Goal: Information Seeking & Learning: Learn about a topic

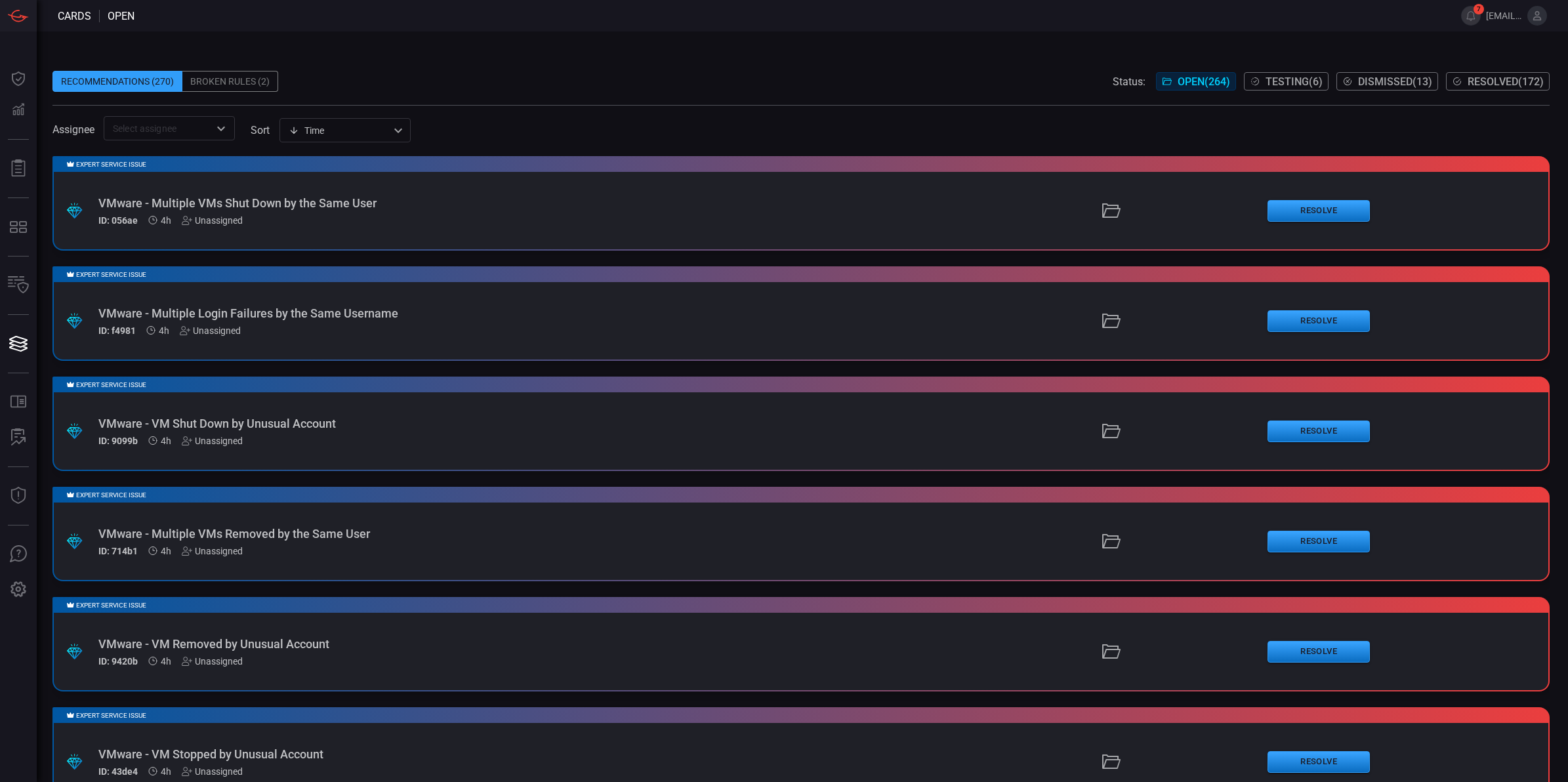
click at [369, 530] on div "VMware - Multiple VMs Removed by the Same User" at bounding box center [383, 534] width 570 height 14
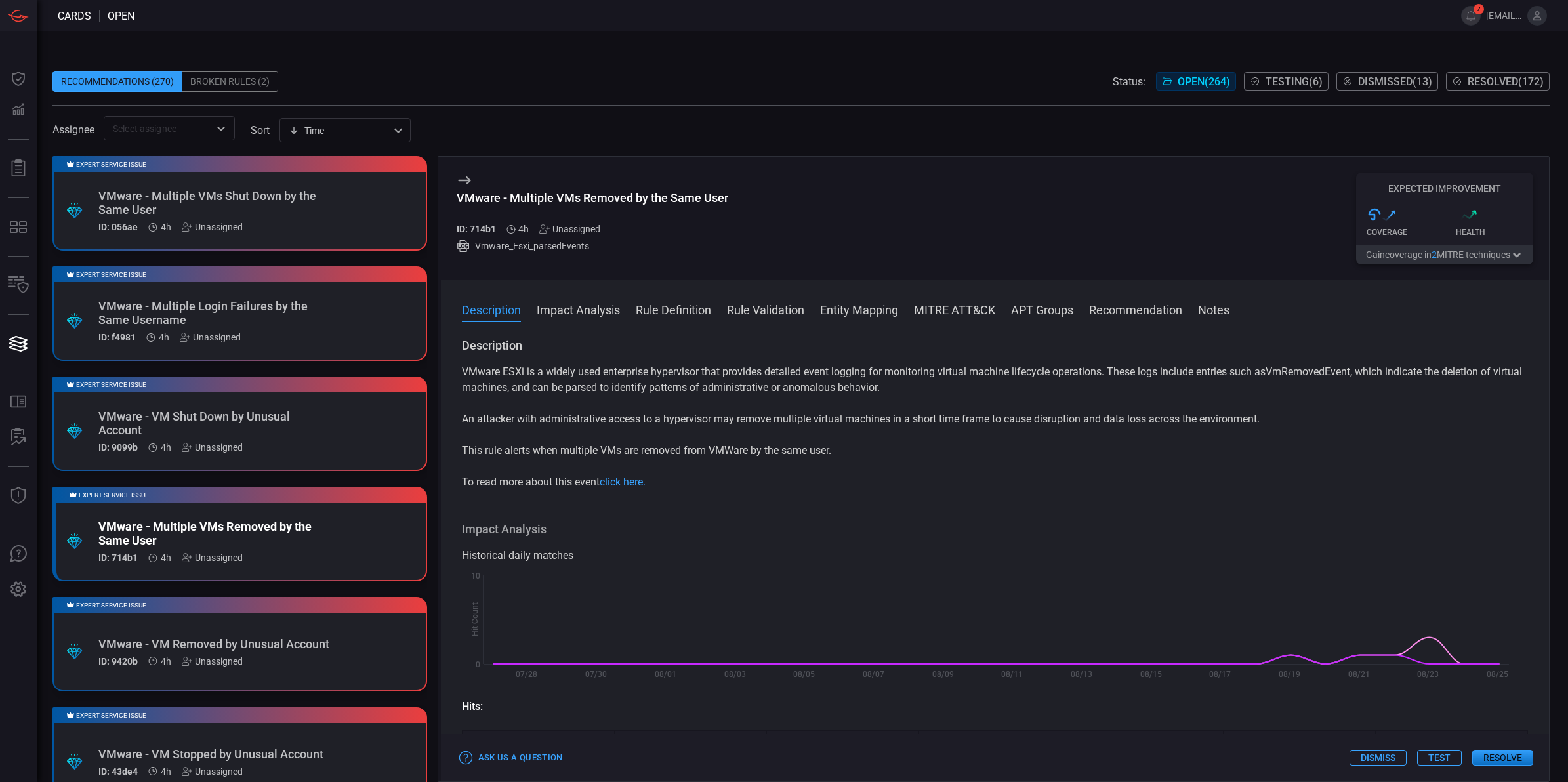
click at [656, 311] on button "Rule Definition" at bounding box center [673, 309] width 75 height 16
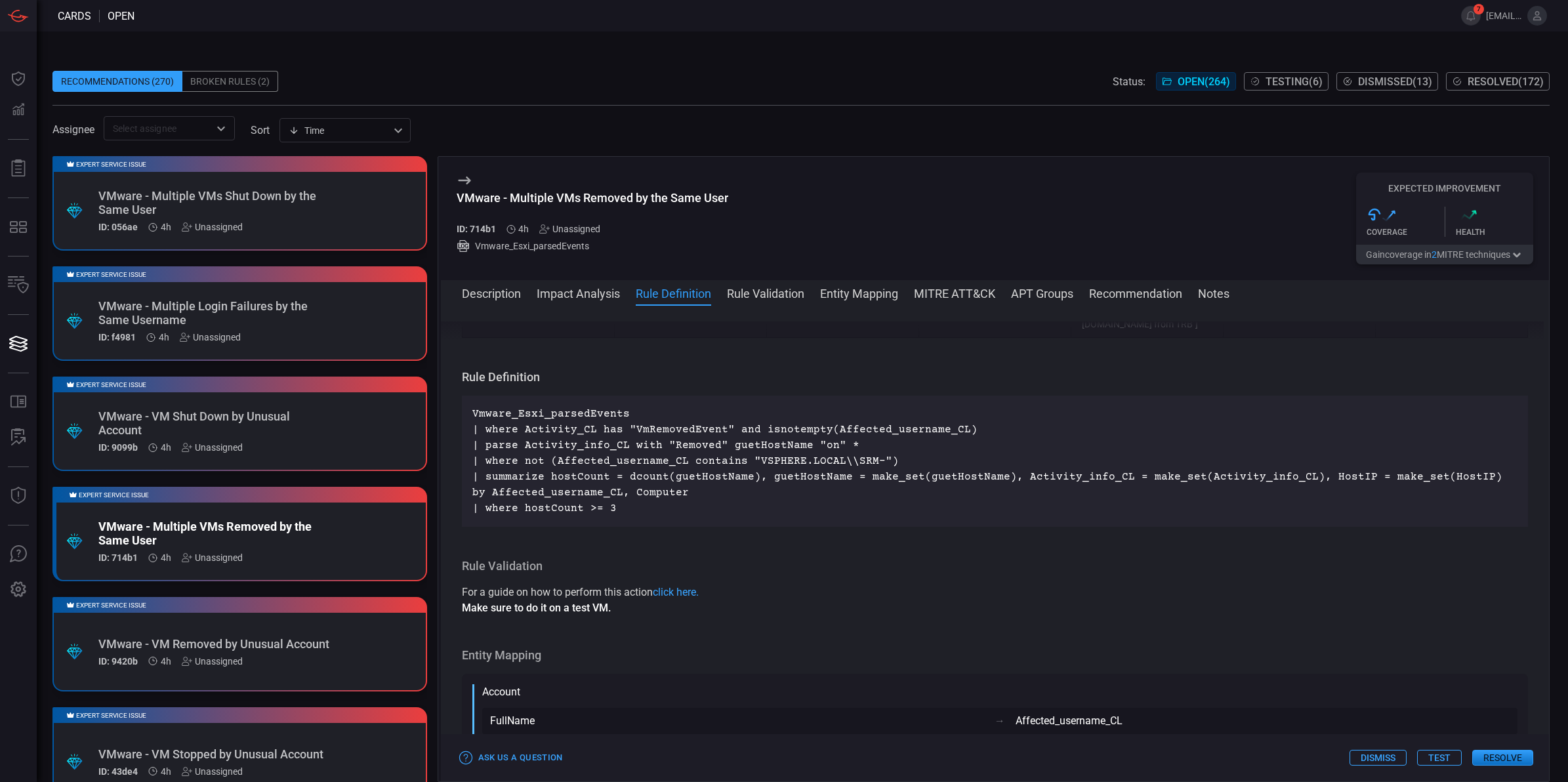
scroll to position [1107, 0]
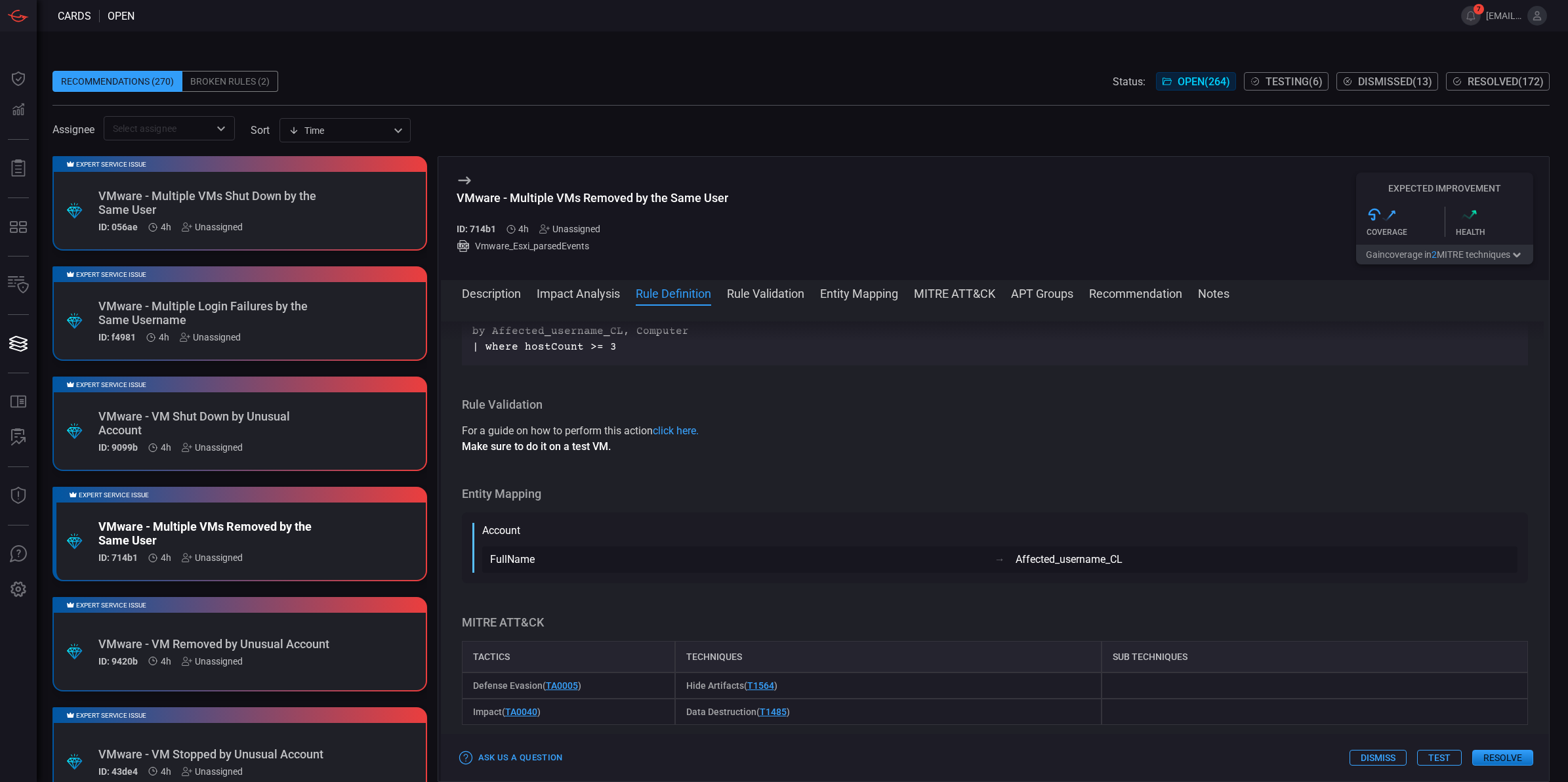
click at [722, 355] on p "Vmware_Esxi_parsedEvents | where Activity_CL has "VmRemovedEvent" and isnotempt…" at bounding box center [995, 300] width 1046 height 110
click at [361, 542] on div "Expert Service Issue .suggested_cards_icon{fill:url(#suggested_cards_icon);} VM…" at bounding box center [240, 534] width 375 height 94
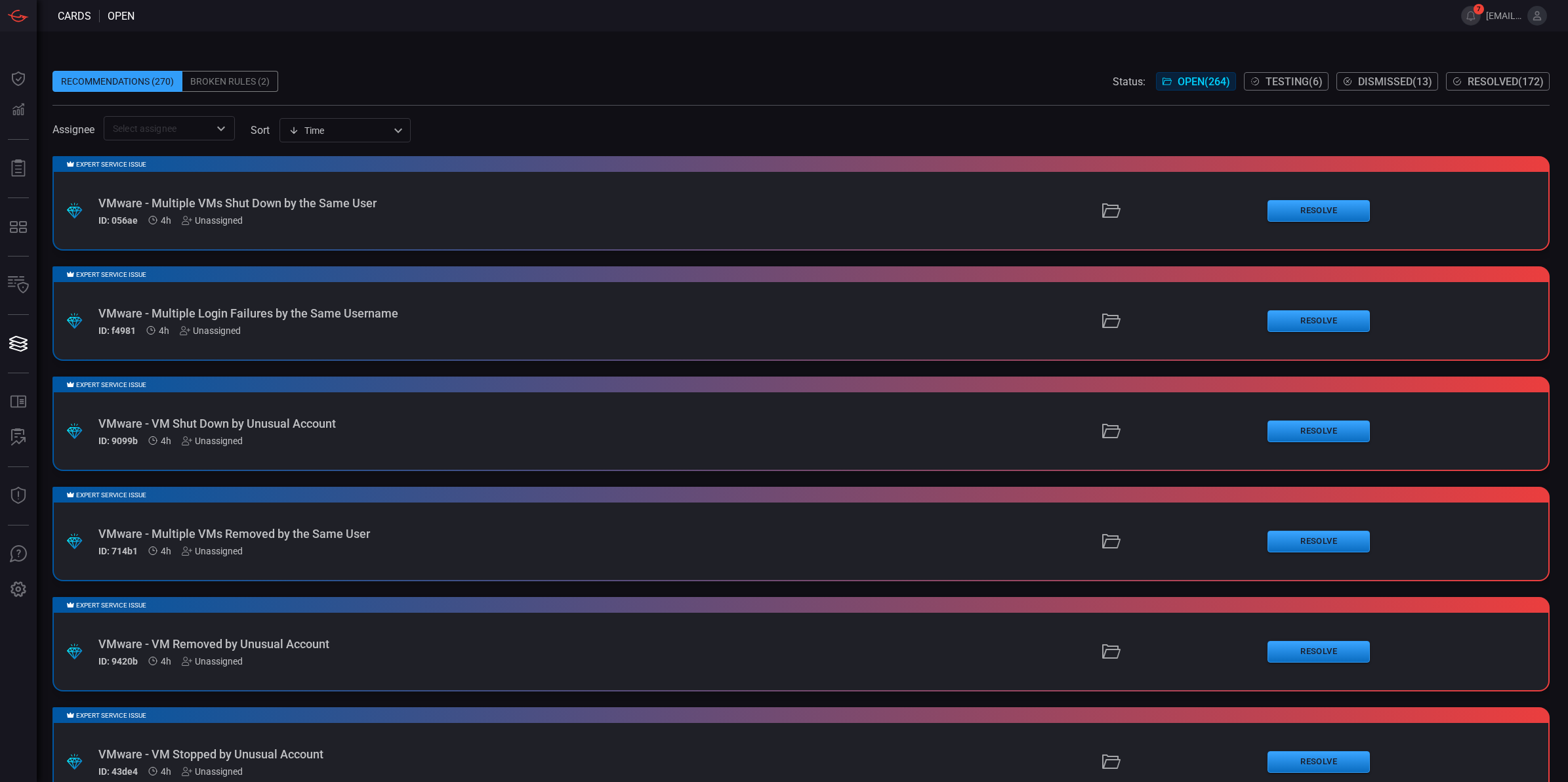
click at [366, 516] on div "Expert Service Issue .suggested_cards_icon{fill:url(#suggested_cards_icon);} VM…" at bounding box center [800, 534] width 1497 height 94
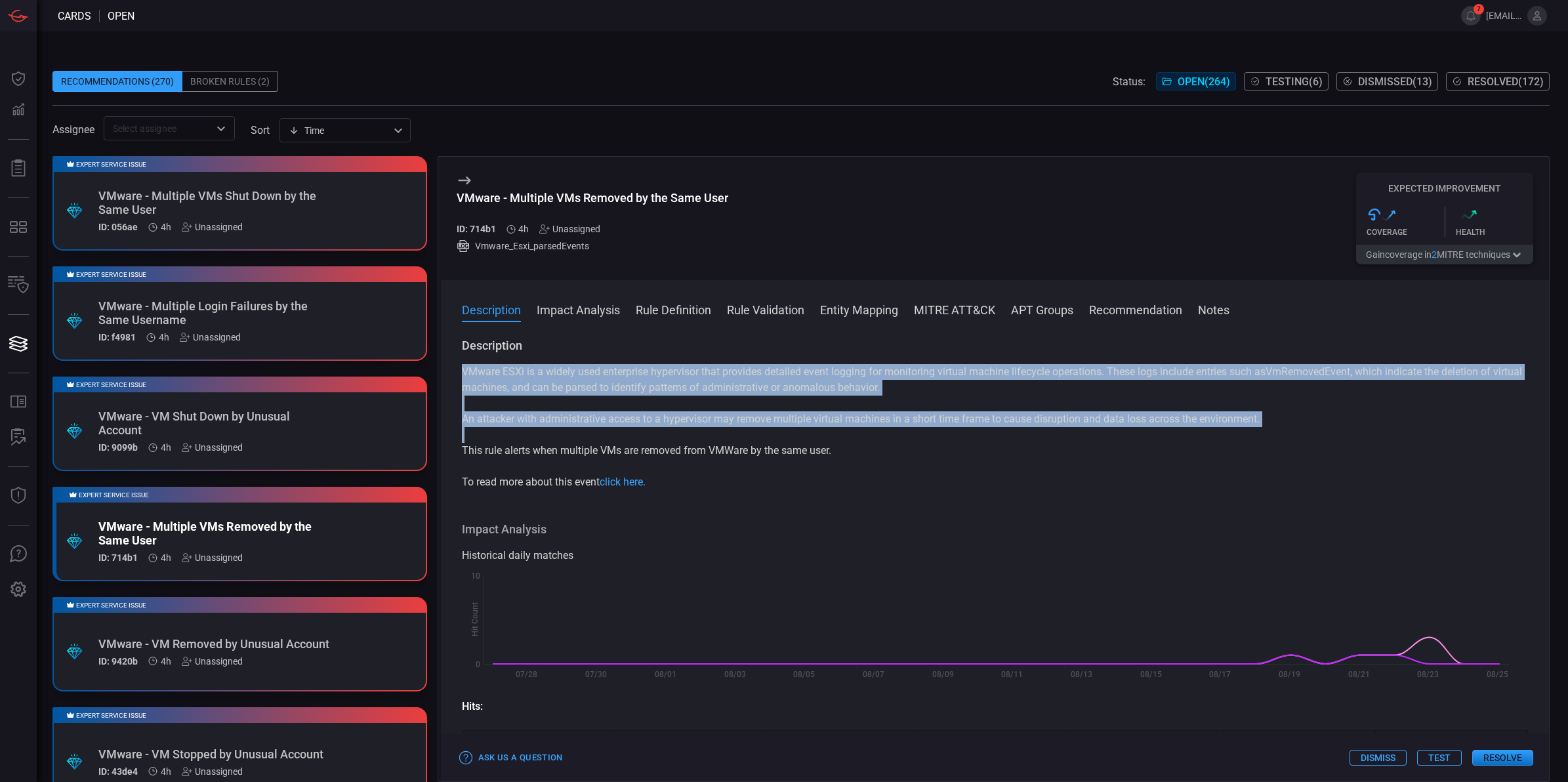
drag, startPoint x: 461, startPoint y: 369, endPoint x: 838, endPoint y: 474, distance: 391.3
click at [838, 474] on div "VMware ESXi is a widely used enterprise hypervisor that provides detailed event…" at bounding box center [995, 427] width 1067 height 126
copy div "VMware ESXi is a widely used enterprise hypervisor that provides detailed event…"
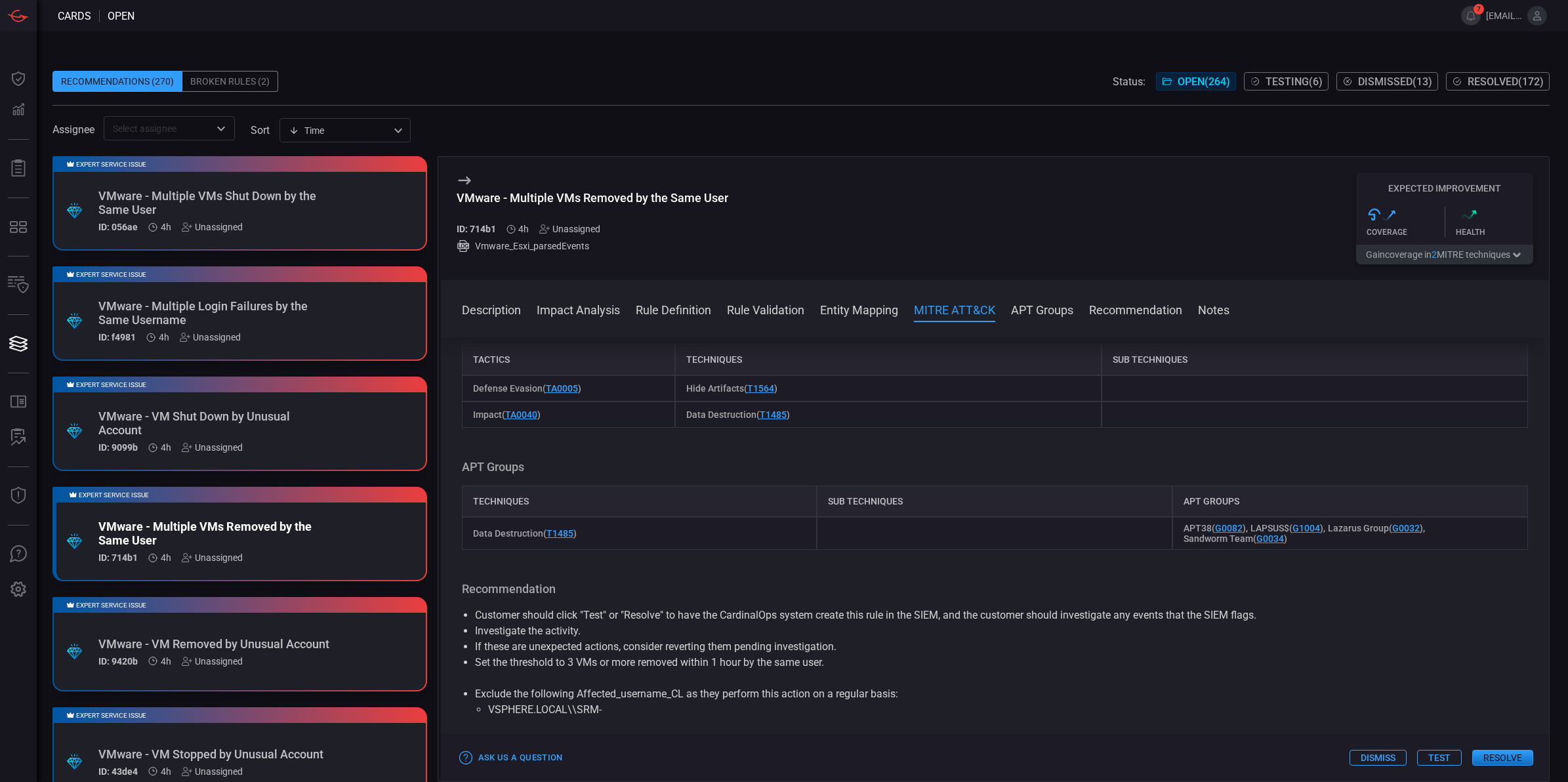
scroll to position [1431, 0]
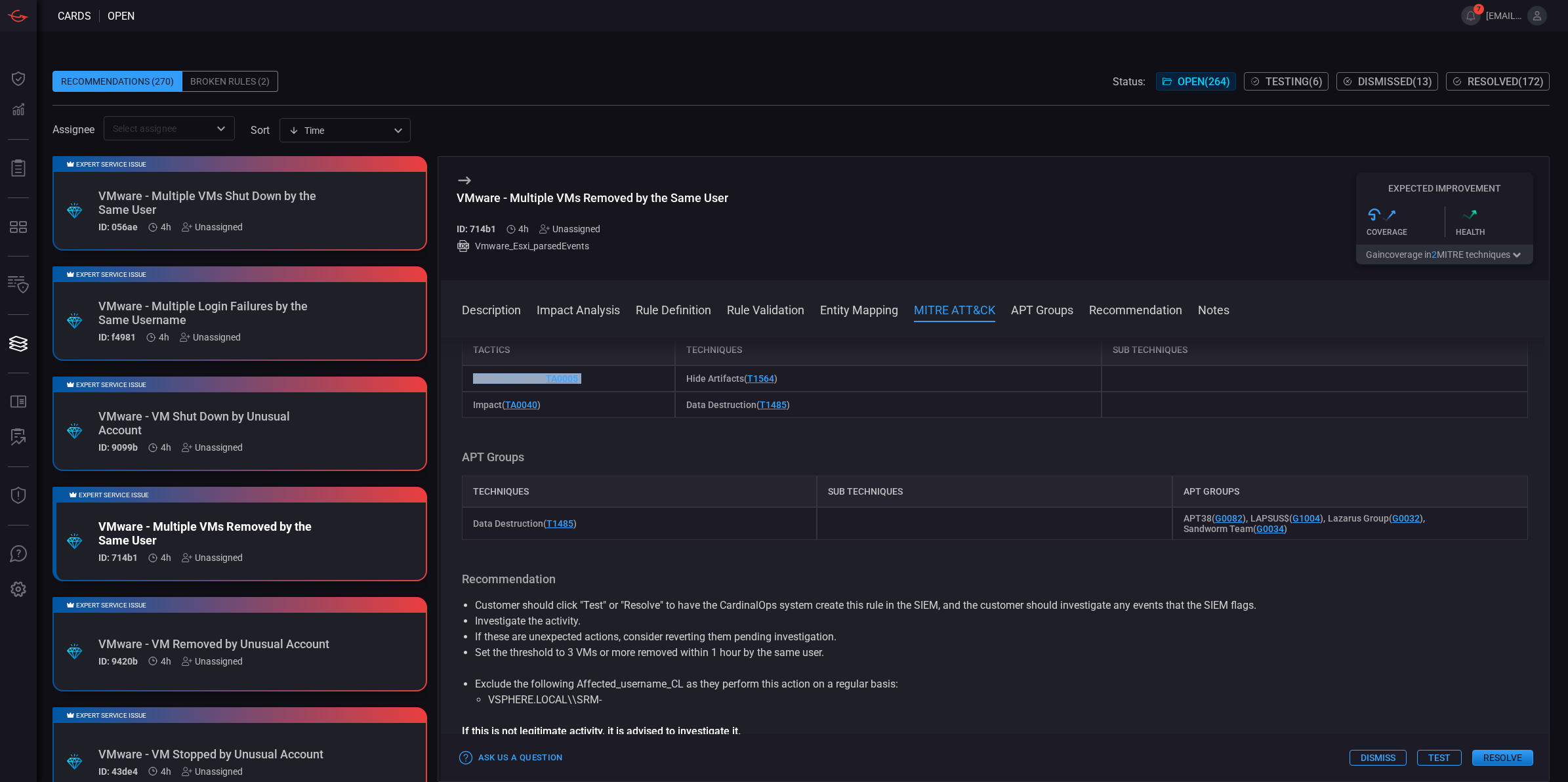
drag, startPoint x: 623, startPoint y: 510, endPoint x: 464, endPoint y: 507, distance: 159.0
click at [464, 392] on div "Defense Evasion ( TA0005 )" at bounding box center [569, 378] width 213 height 26
copy span "Defense Evasion ( TA0005 )"
drag, startPoint x: 577, startPoint y: 527, endPoint x: 468, endPoint y: 532, distance: 109.1
click at [468, 418] on div "Impact ( TA0040 )" at bounding box center [569, 405] width 213 height 26
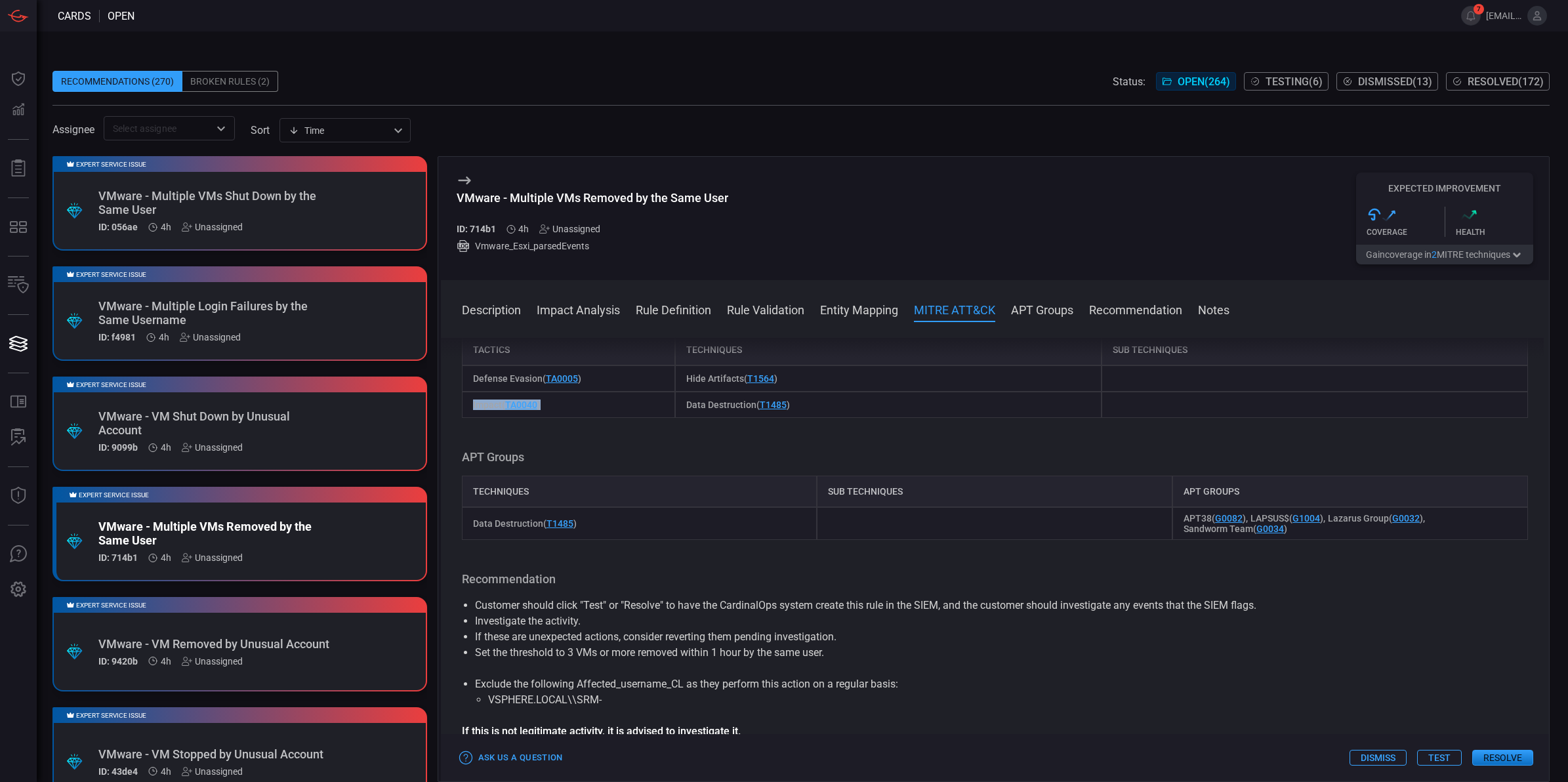
copy span "Impact ( TA0040 )"
drag, startPoint x: 812, startPoint y: 506, endPoint x: 683, endPoint y: 504, distance: 129.0
click at [683, 392] on div "Hide Artifacts ( T1564 )" at bounding box center [888, 378] width 426 height 26
copy span "Hide Artifacts ( T1564 )"
drag, startPoint x: 808, startPoint y: 535, endPoint x: 675, endPoint y: 536, distance: 133.0
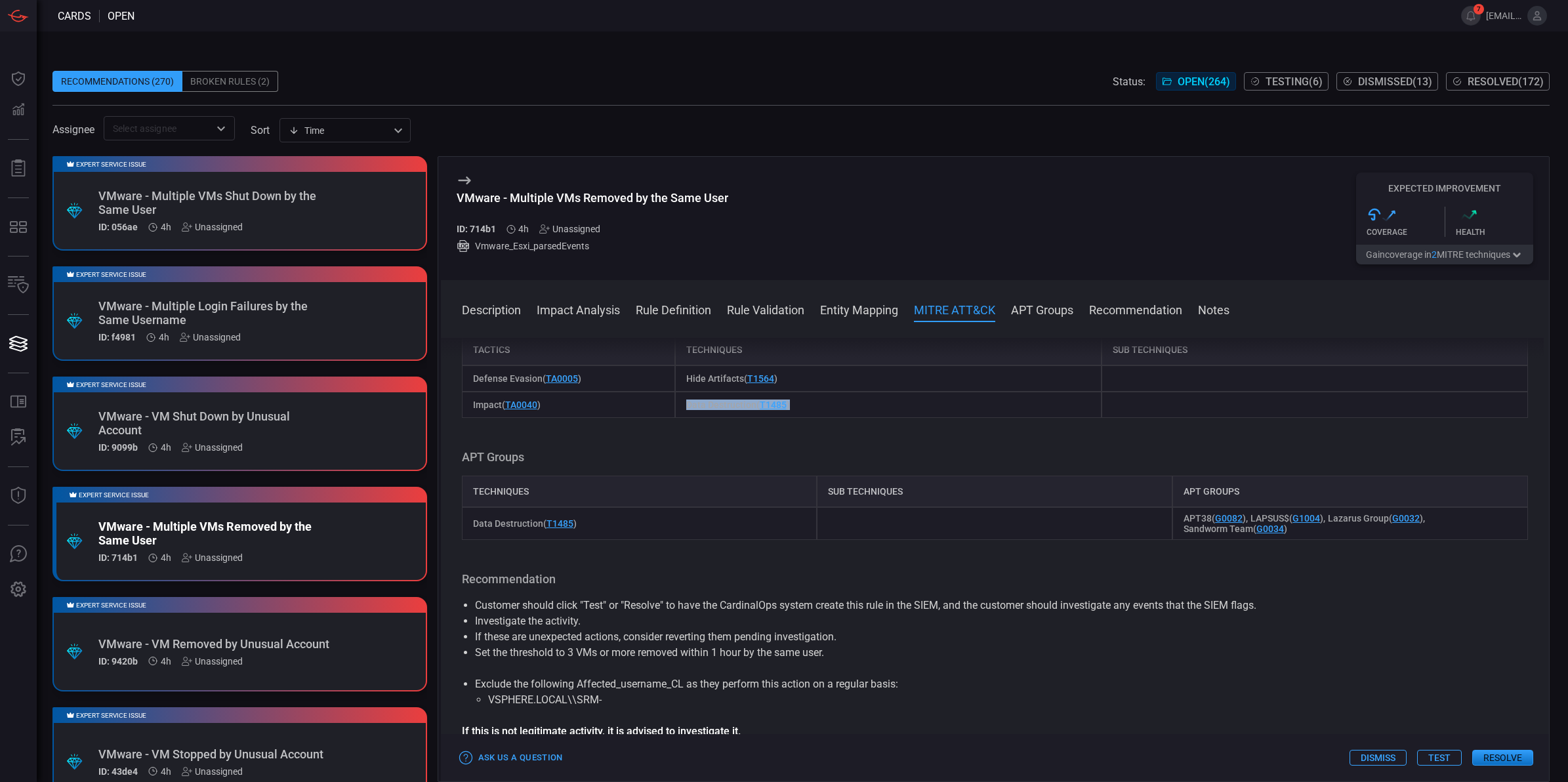
click at [675, 418] on div "Data Destruction ( T1485 )" at bounding box center [888, 405] width 426 height 26
copy span "Data Destruction ( T1485 )"
